Goal: Transaction & Acquisition: Purchase product/service

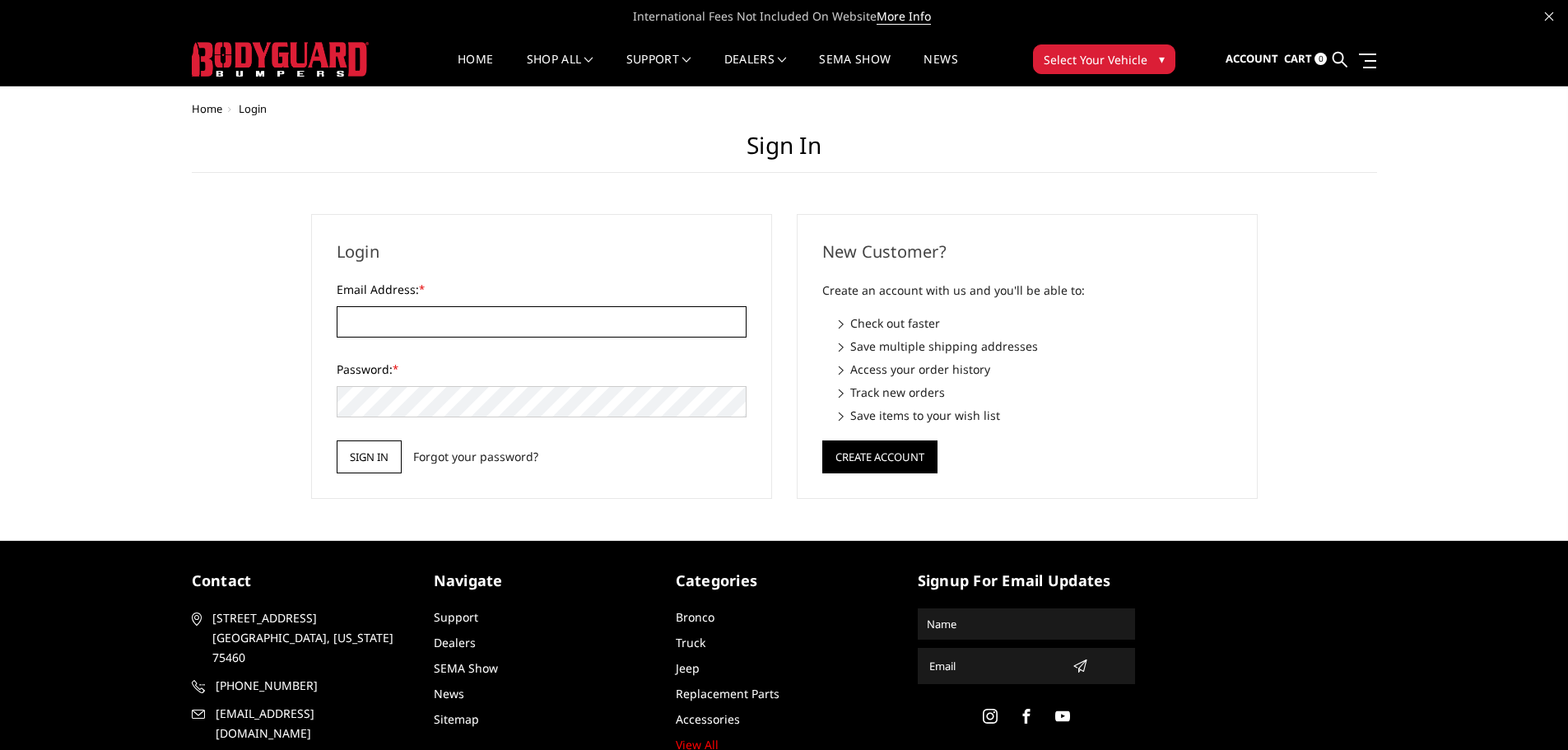
type input "[EMAIL_ADDRESS][DOMAIN_NAME]"
click at [392, 451] on input "Sign in" at bounding box center [369, 457] width 65 height 33
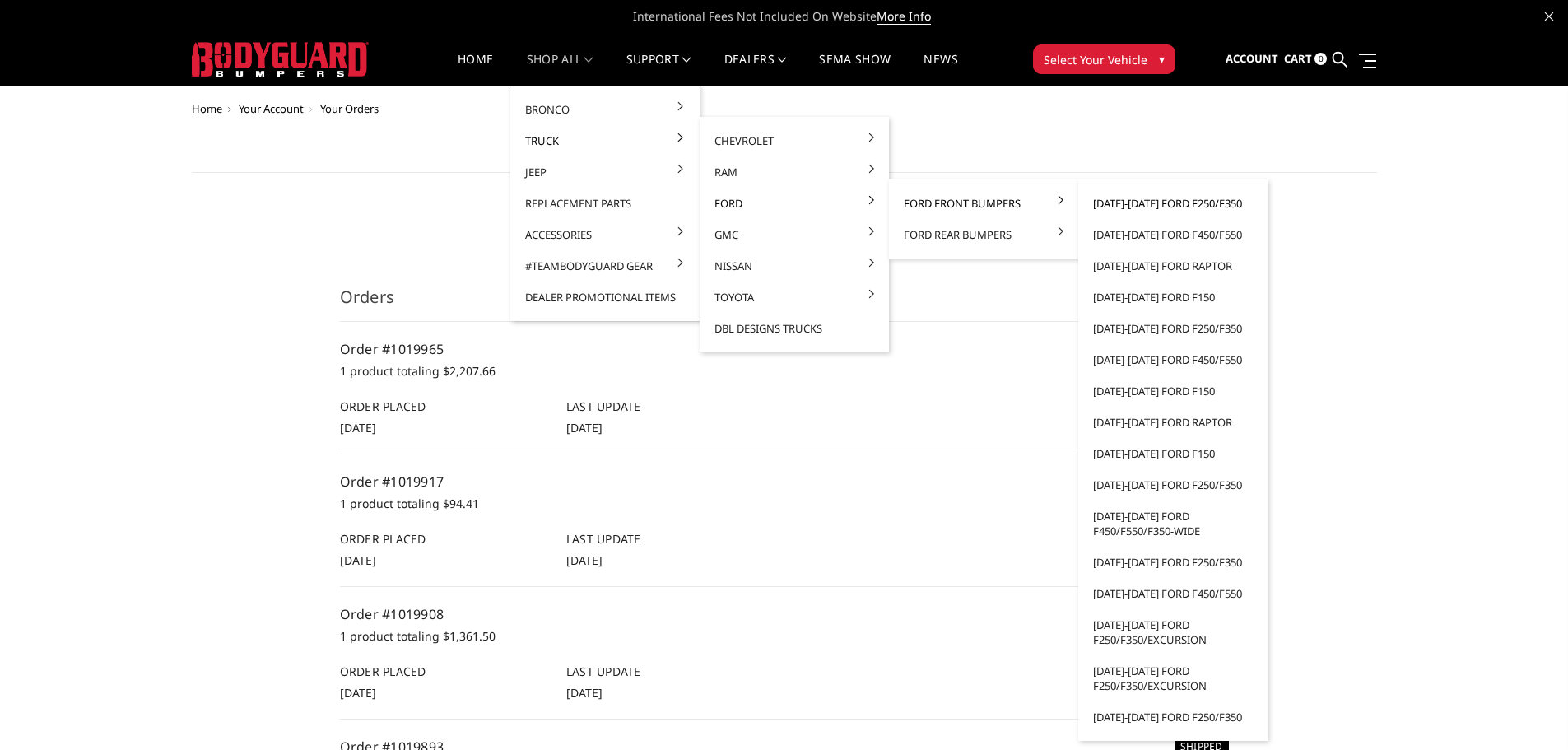
click at [1137, 204] on link "[DATE]-[DATE] Ford F250/F350" at bounding box center [1172, 203] width 176 height 31
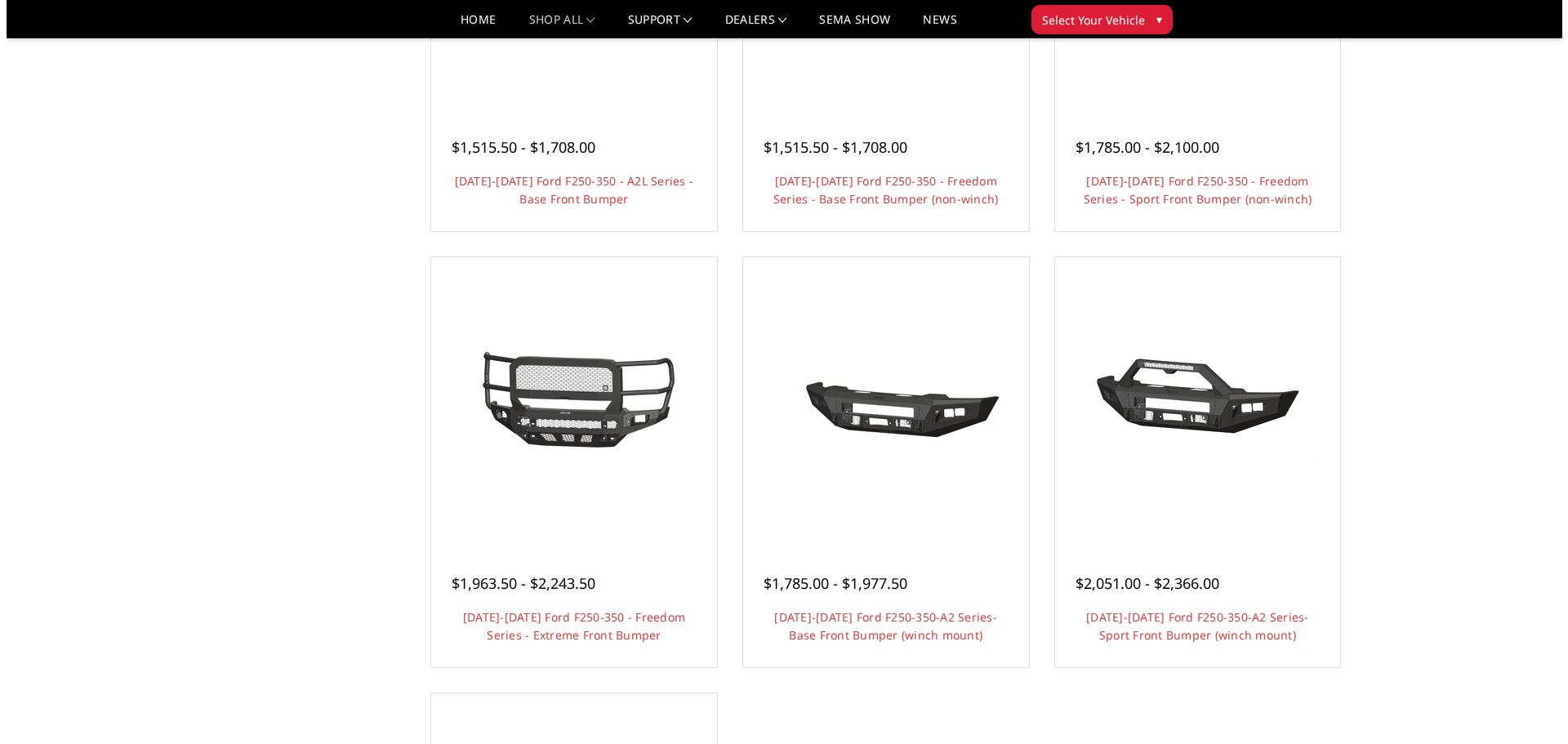
scroll to position [817, 0]
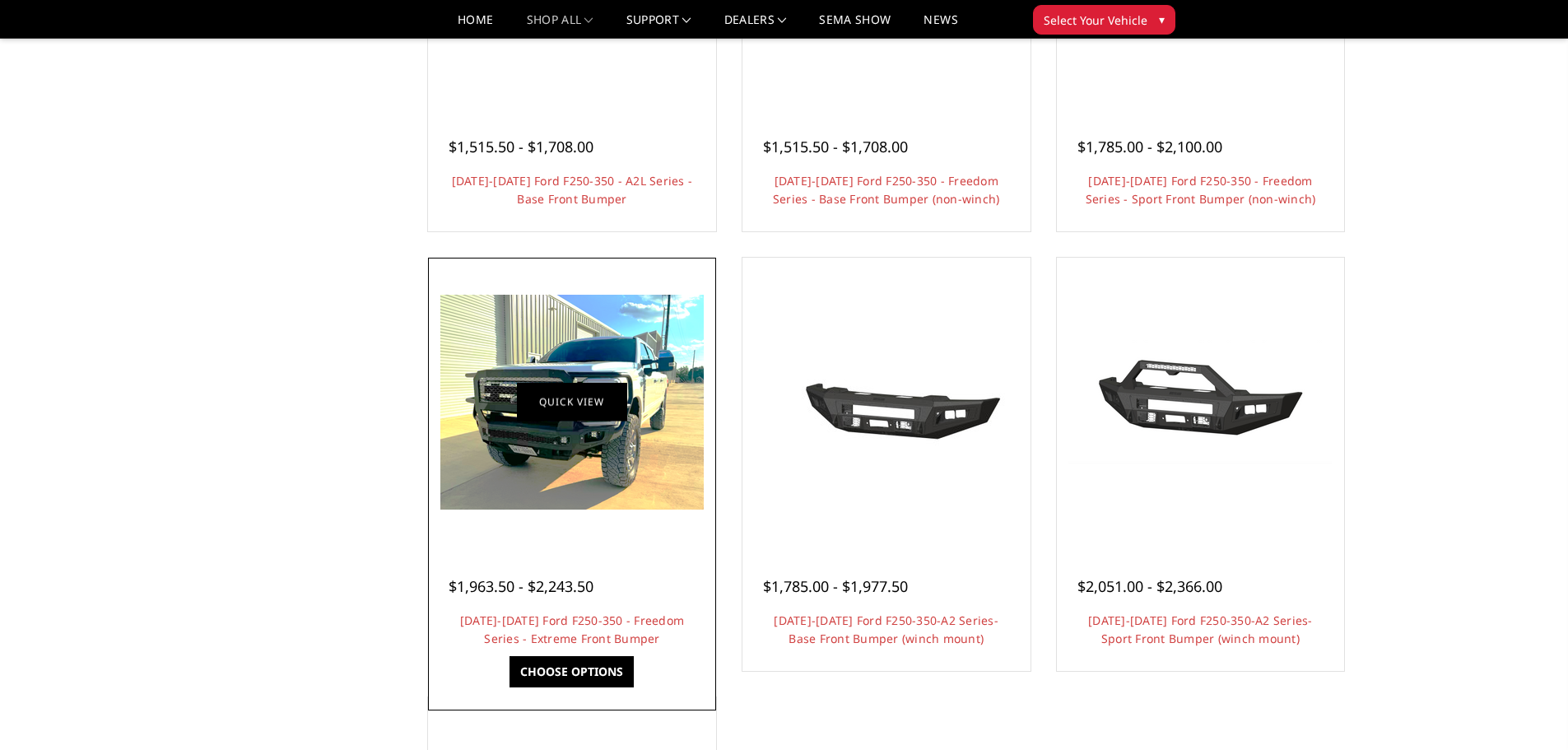
click at [599, 401] on link "Quick view" at bounding box center [572, 401] width 110 height 38
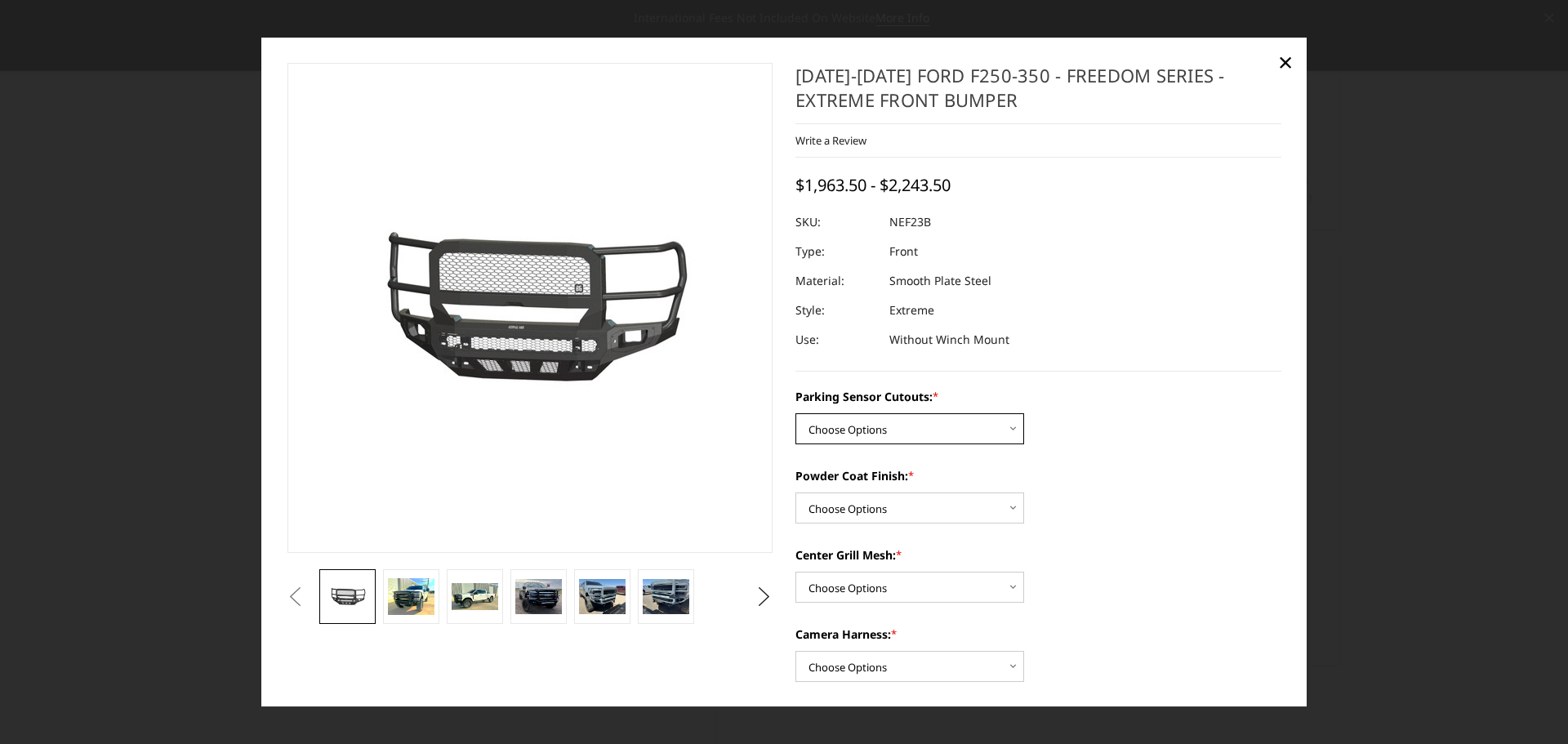
click at [937, 419] on select "Choose Options No - Without Parking Sensor Cutouts Yes - With Parking Sensor Cu…" at bounding box center [909, 428] width 229 height 31
select select "2583"
click at [795, 413] on select "Choose Options No - Without Parking Sensor Cutouts Yes - With Parking Sensor Cu…" at bounding box center [909, 428] width 229 height 31
click at [946, 503] on select "Choose Options Bare Metal Textured Black Powder Coat" at bounding box center [909, 508] width 229 height 31
select select "2585"
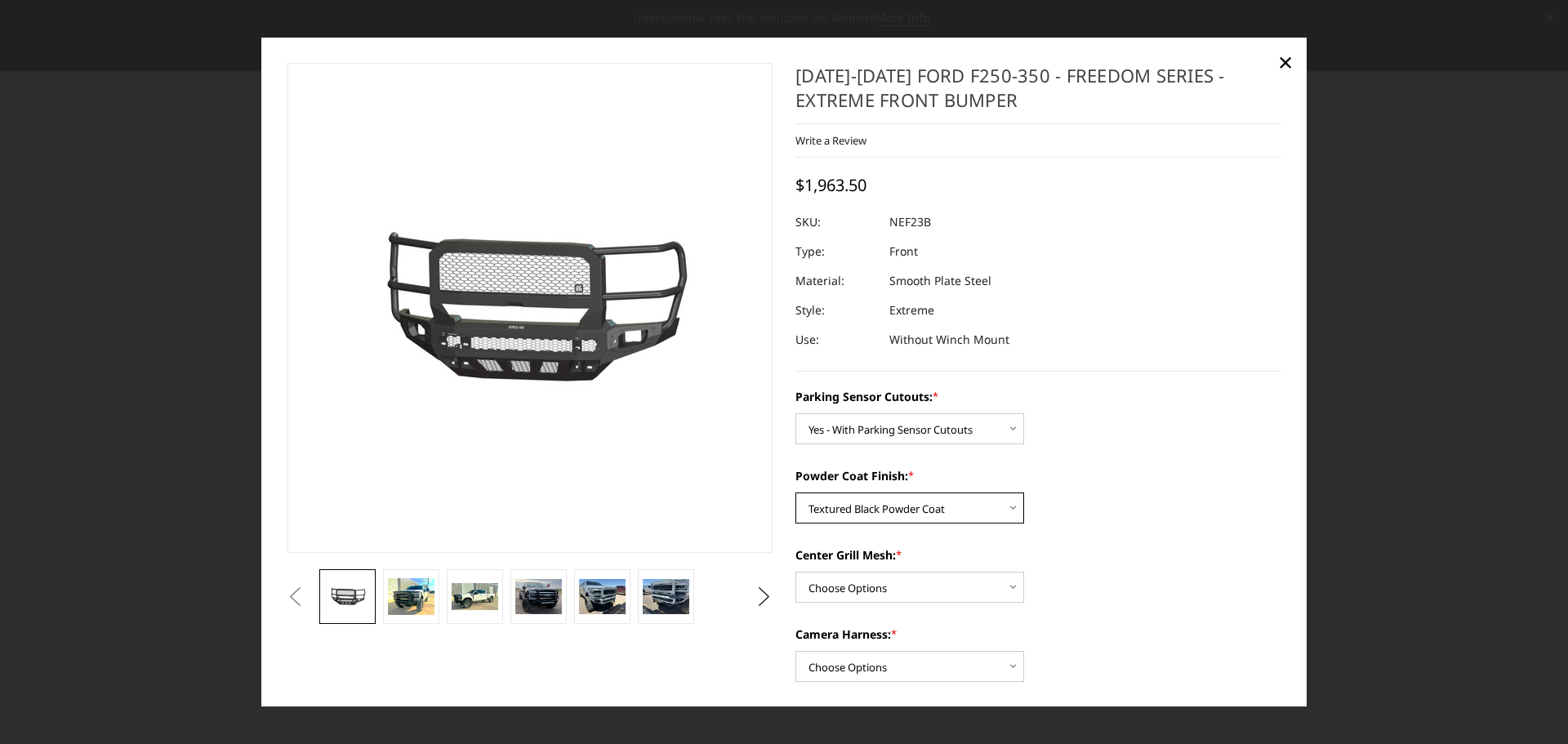
click at [795, 493] on select "Choose Options Bare Metal Textured Black Powder Coat" at bounding box center [909, 508] width 229 height 31
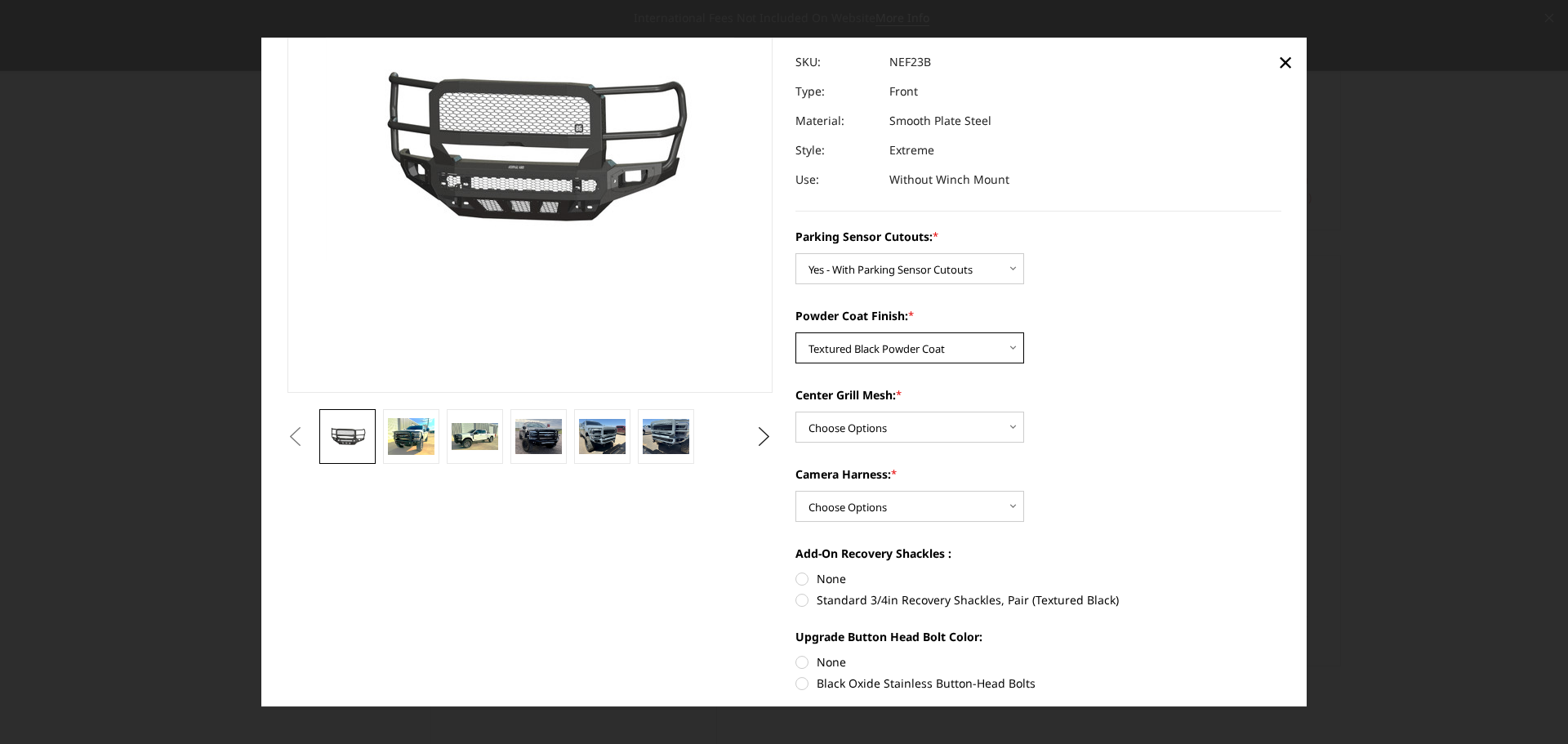
scroll to position [163, 0]
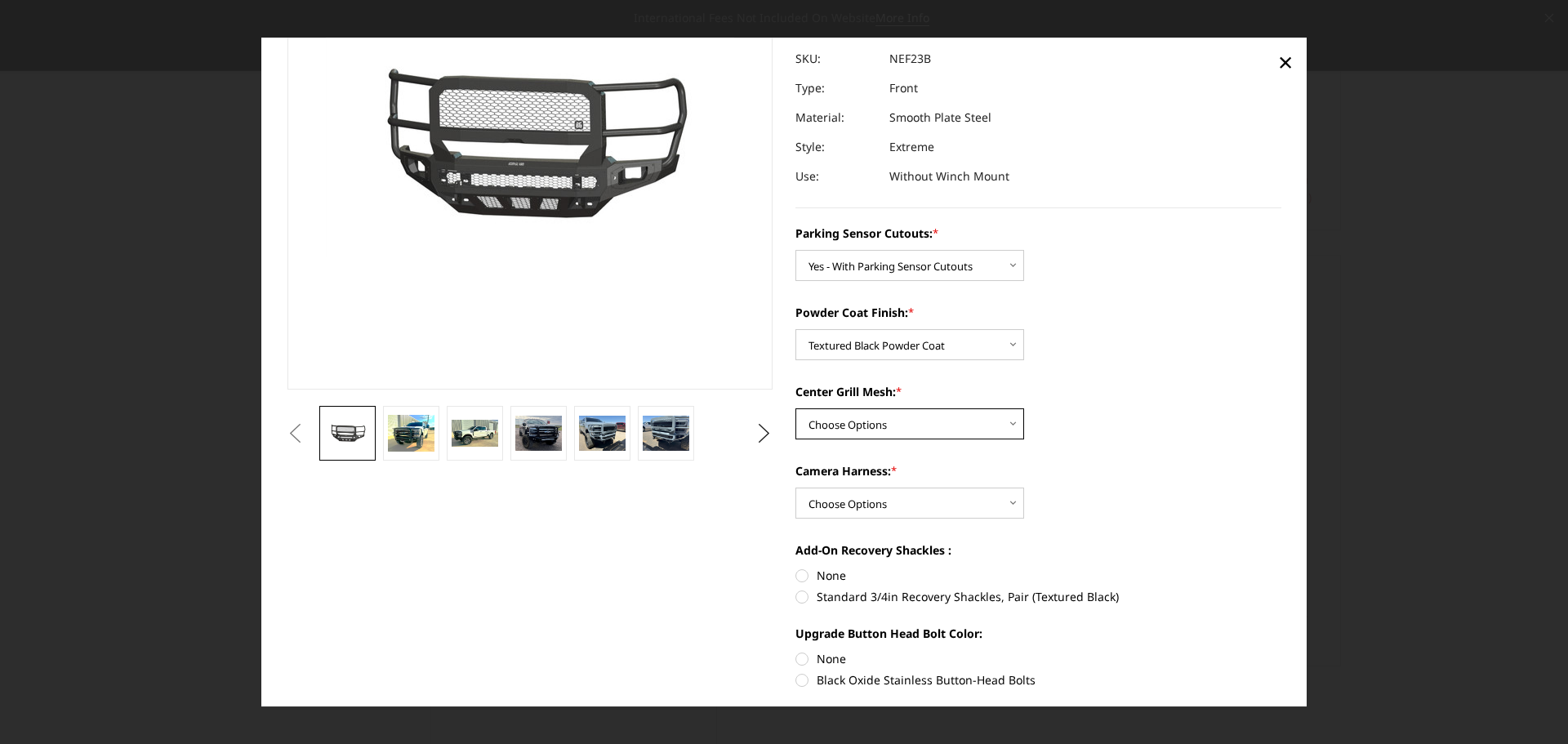
click at [960, 431] on select "Choose Options With Center Grill Mesh Without Center Grill Mesh" at bounding box center [909, 424] width 229 height 31
select select "2586"
click at [795, 409] on select "Choose Options With Center Grill Mesh Without Center Grill Mesh" at bounding box center [909, 424] width 229 height 31
click at [989, 502] on select "Choose Options WITH Camera Harness WITHOUT Camera Harness" at bounding box center [909, 503] width 229 height 31
select select "2588"
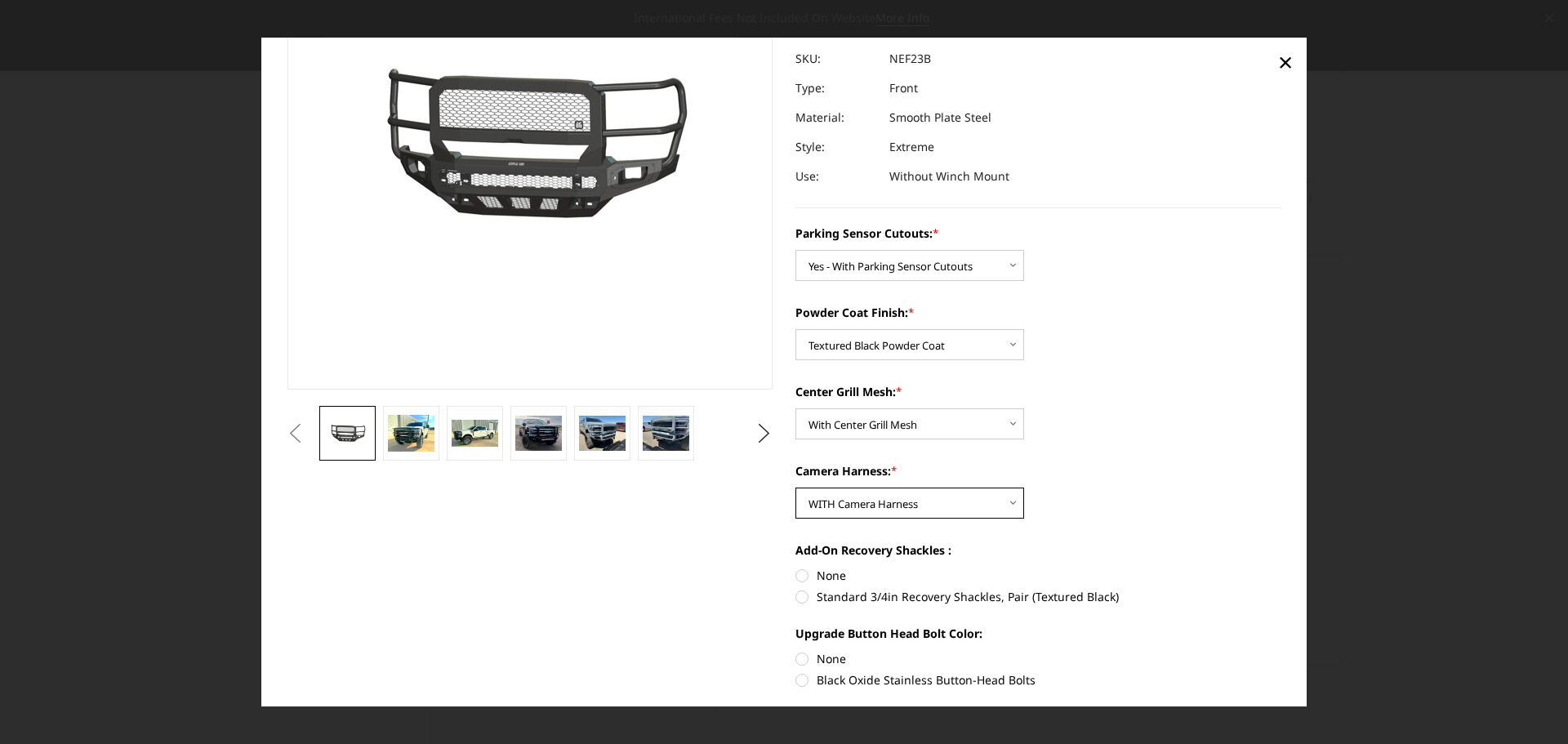
click at [795, 488] on select "Choose Options WITH Camera Harness WITHOUT Camera Harness" at bounding box center [909, 503] width 229 height 31
click at [800, 577] on label "None" at bounding box center [1038, 575] width 486 height 17
click at [796, 568] on input "None" at bounding box center [795, 567] width 1 height 1
radio input "true"
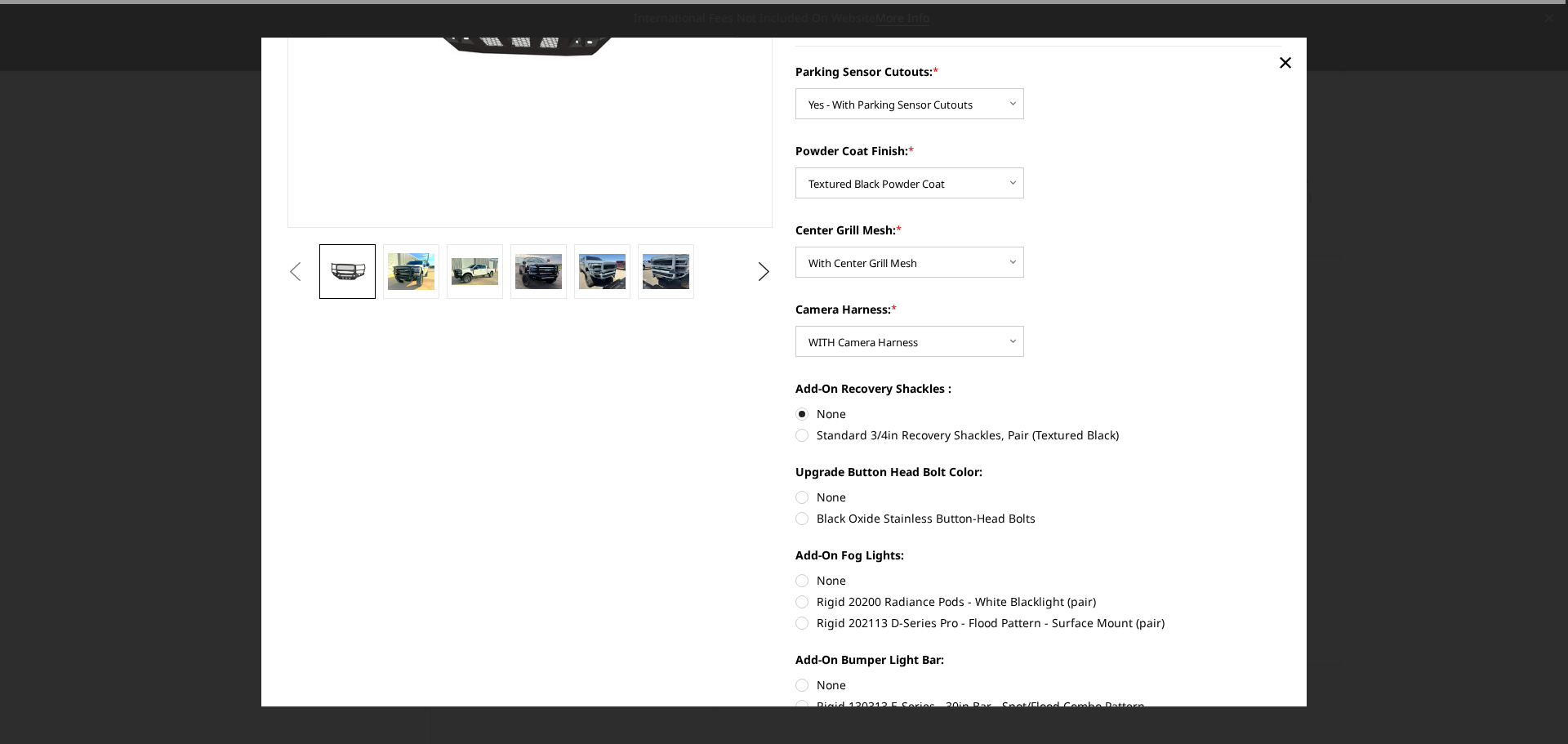
scroll to position [327, 0]
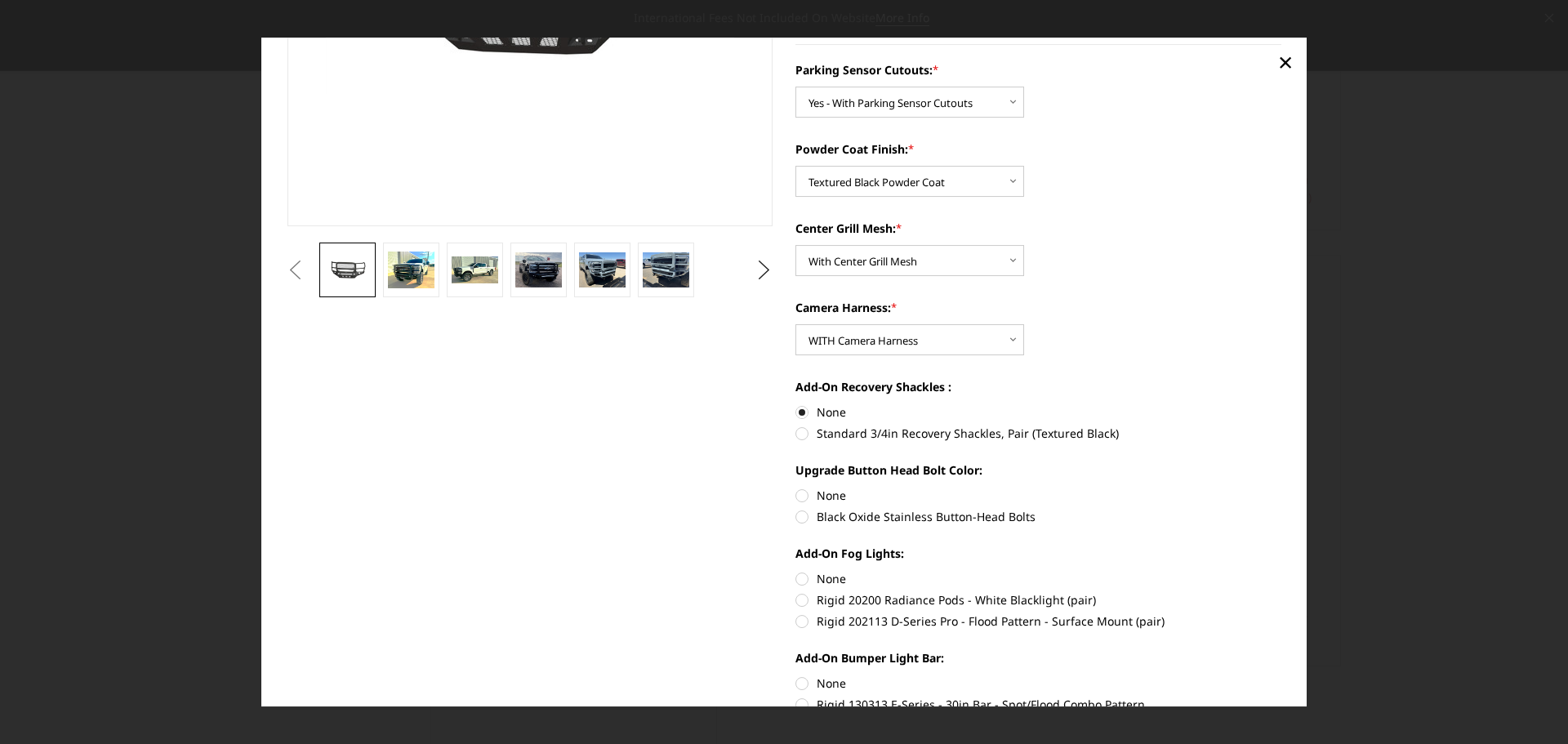
click at [797, 518] on label "Black Oxide Stainless Button-Head Bolts" at bounding box center [1038, 516] width 486 height 17
click at [1282, 488] on input "Black Oxide Stainless Button-Head Bolts" at bounding box center [1282, 487] width 1 height 1
radio input "true"
click at [796, 581] on label "None" at bounding box center [1038, 578] width 486 height 17
click at [796, 571] on input "None" at bounding box center [795, 570] width 1 height 1
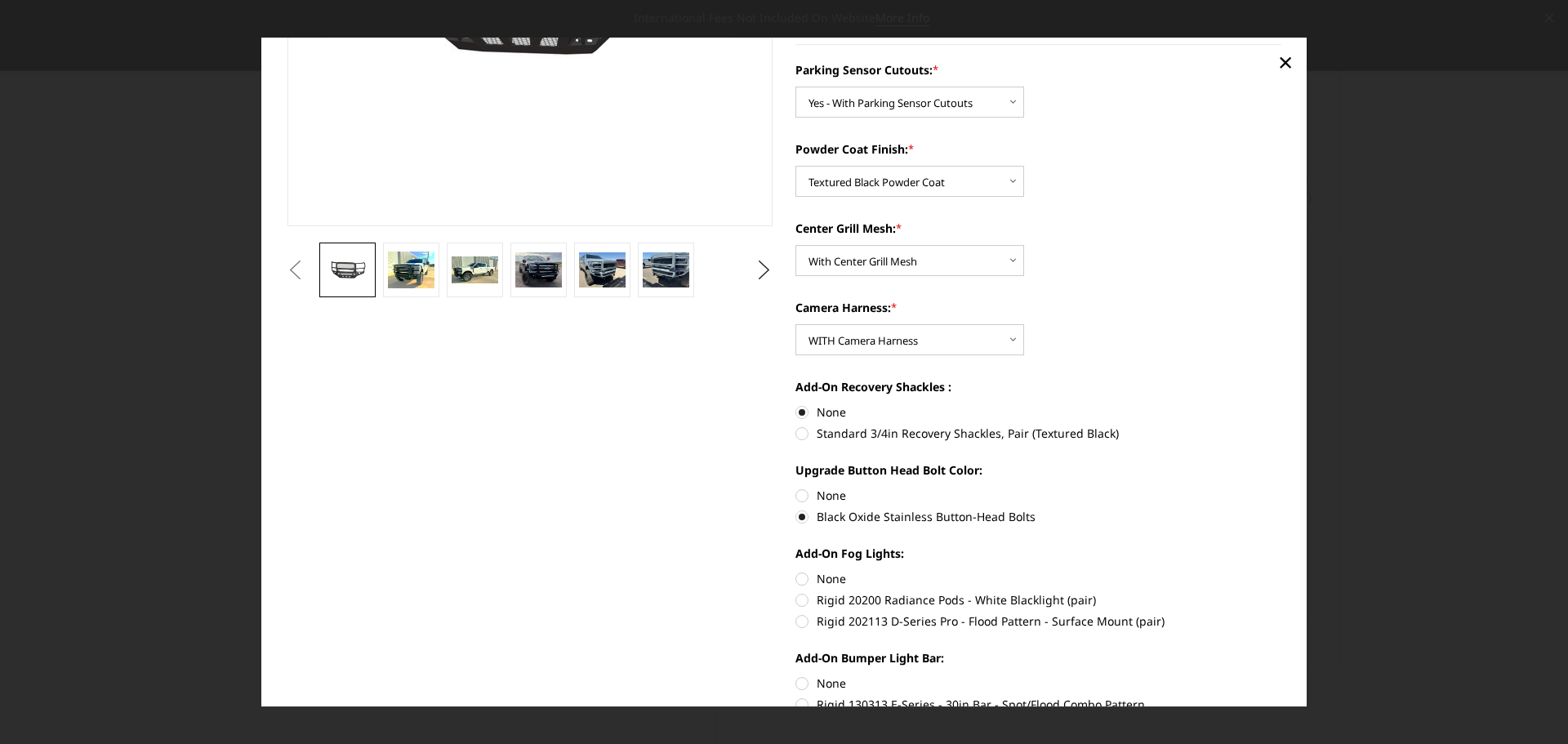
radio input "true"
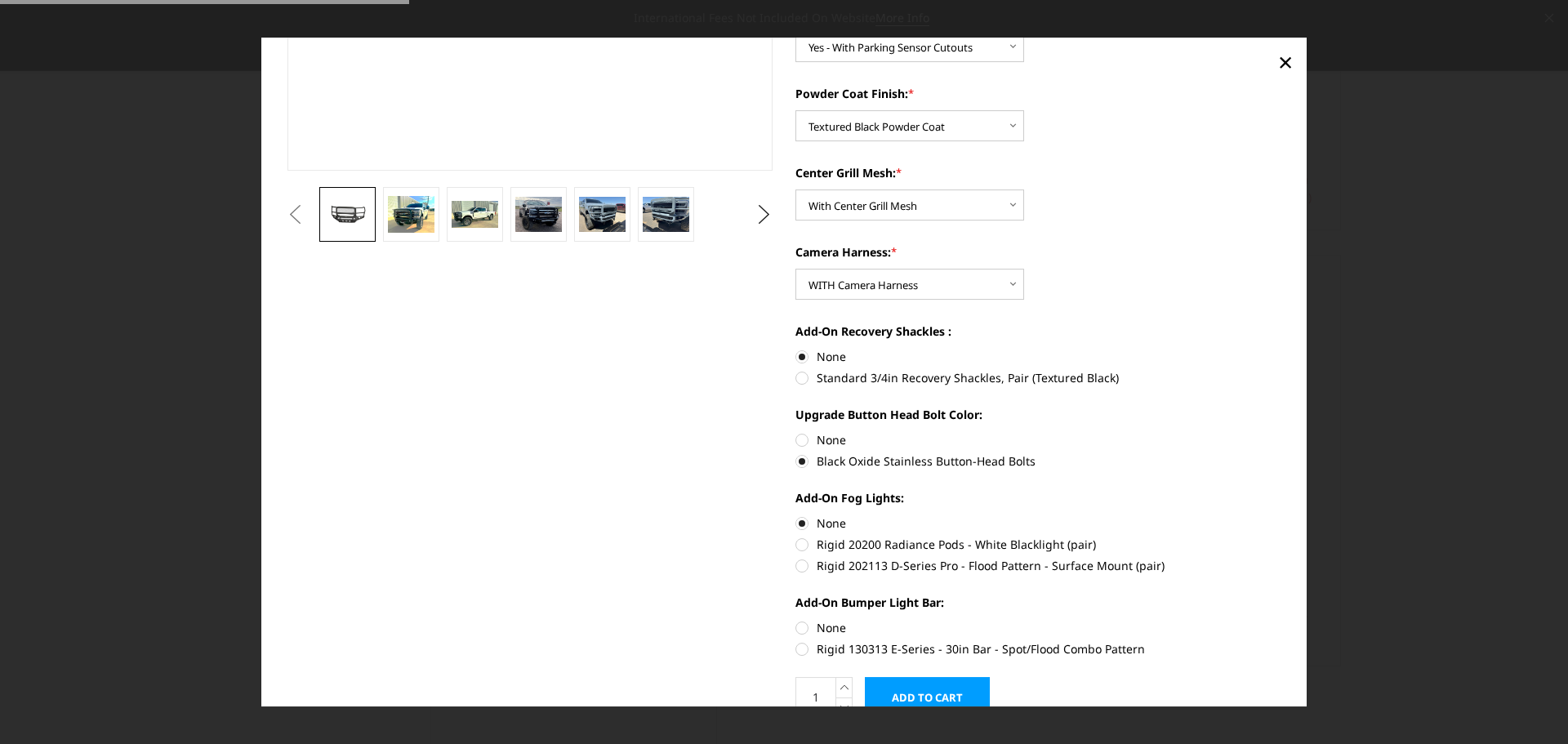
scroll to position [459, 0]
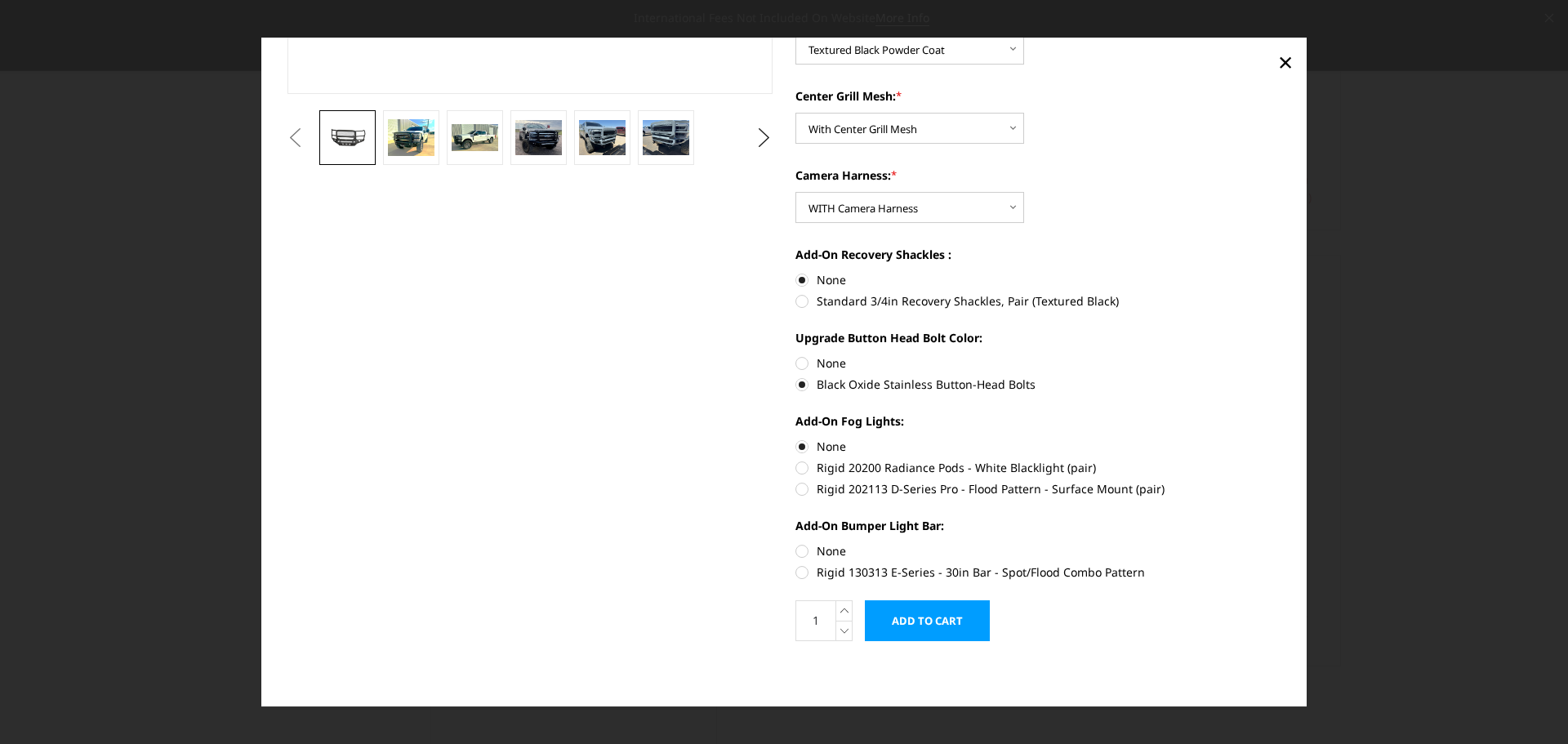
click at [800, 554] on label "None" at bounding box center [1038, 551] width 486 height 17
click at [796, 544] on input "None" at bounding box center [795, 543] width 1 height 1
radio input "true"
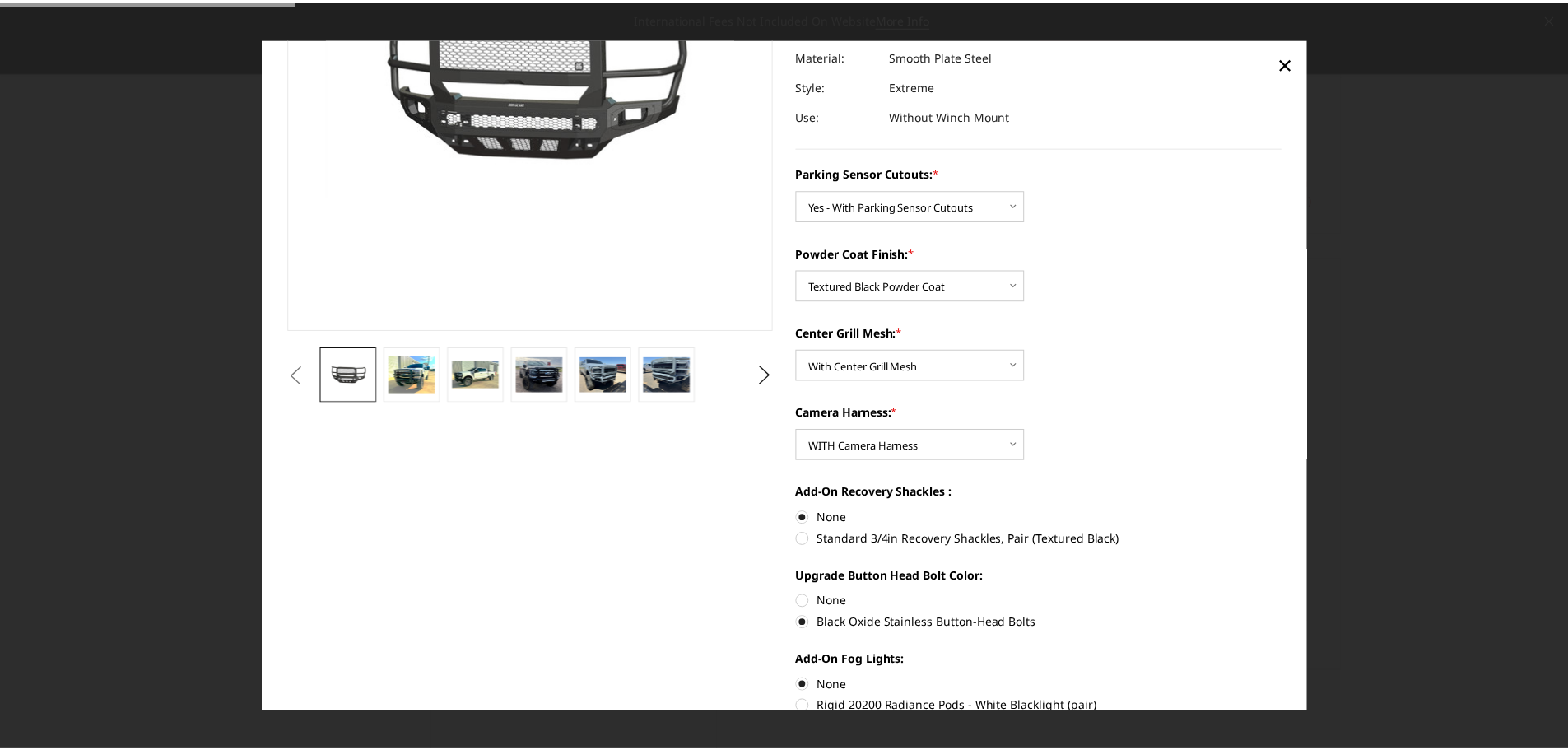
scroll to position [0, 0]
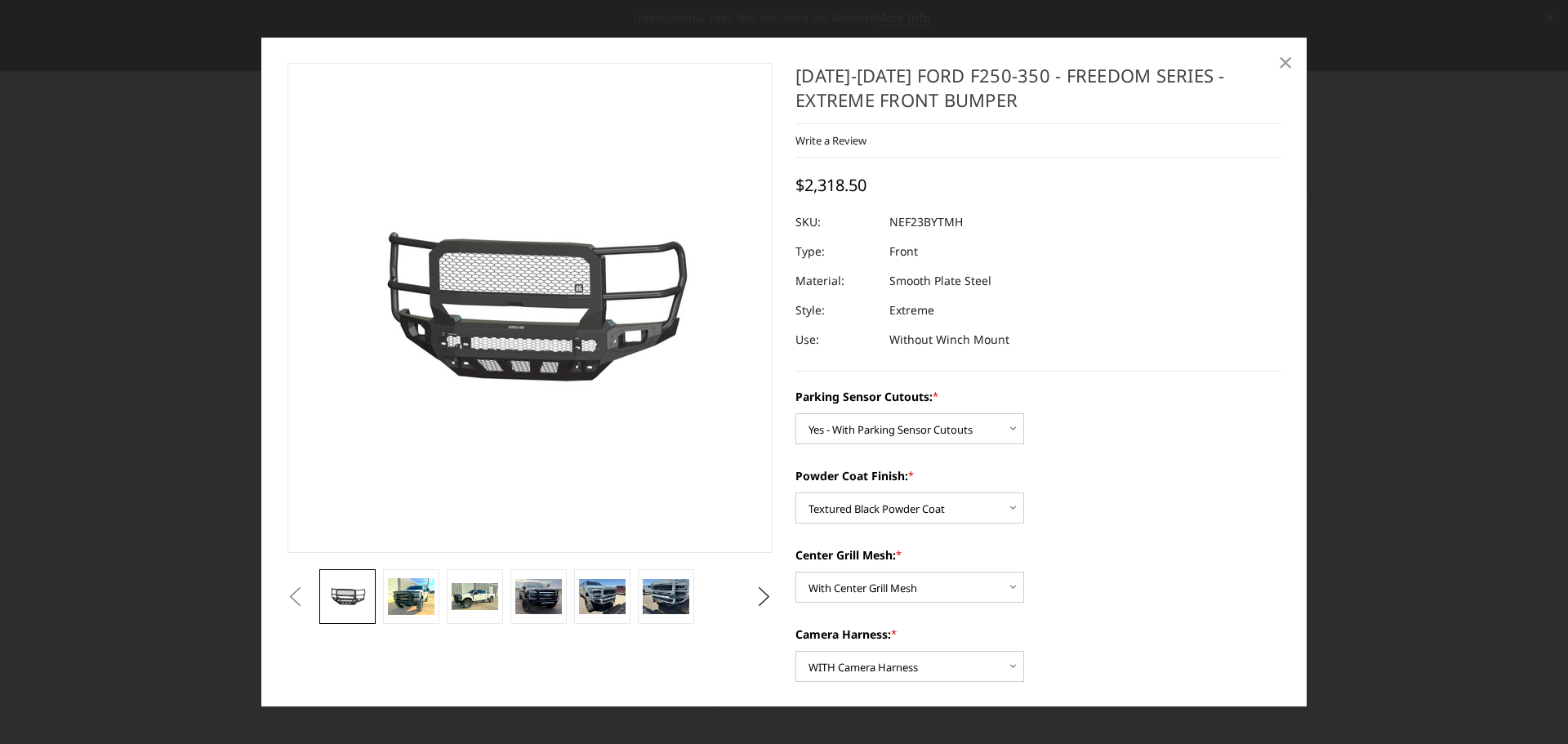
click at [1288, 59] on span "×" at bounding box center [1285, 62] width 15 height 35
